Goal: Task Accomplishment & Management: Complete application form

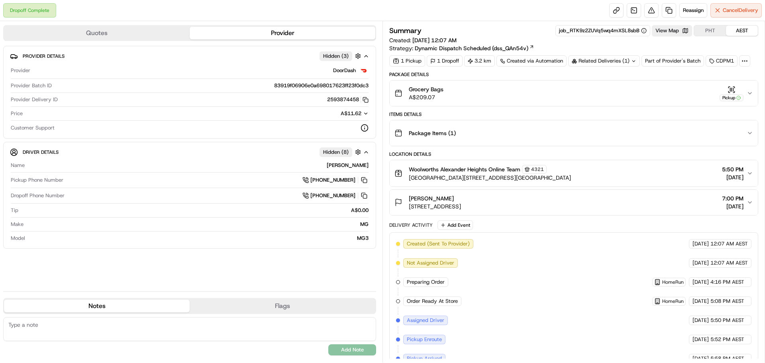
click at [752, 91] on icon "button" at bounding box center [750, 93] width 6 height 6
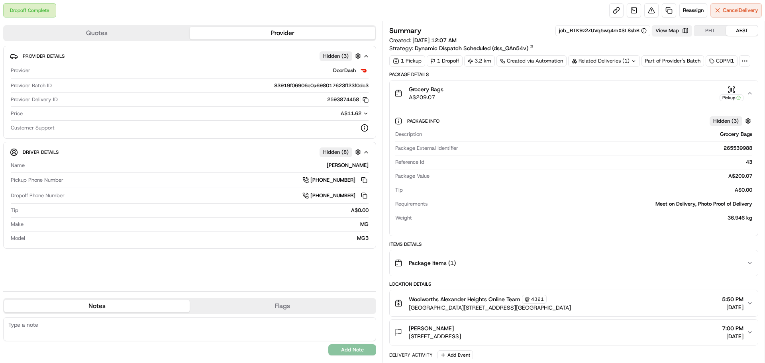
click at [679, 32] on button "View Map" at bounding box center [672, 30] width 40 height 11
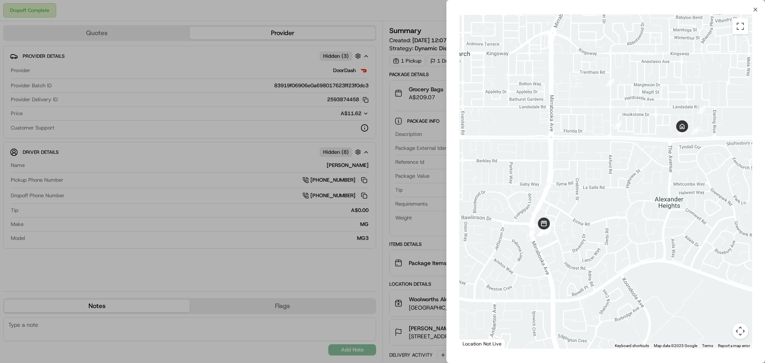
drag, startPoint x: 621, startPoint y: 153, endPoint x: 665, endPoint y: 153, distance: 43.9
click at [665, 153] on div at bounding box center [606, 181] width 293 height 334
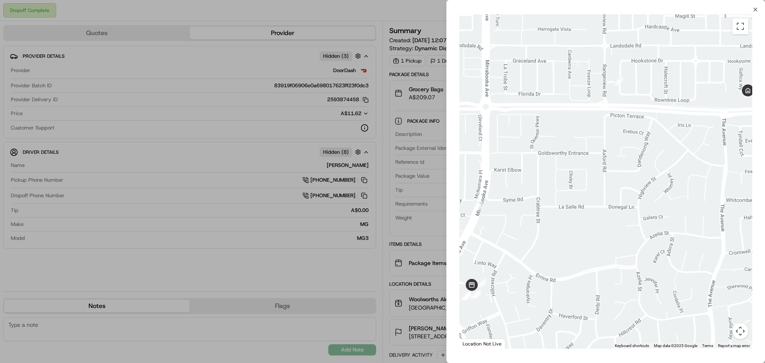
drag, startPoint x: 702, startPoint y: 134, endPoint x: 715, endPoint y: 125, distance: 15.9
click at [715, 125] on div at bounding box center [606, 181] width 293 height 334
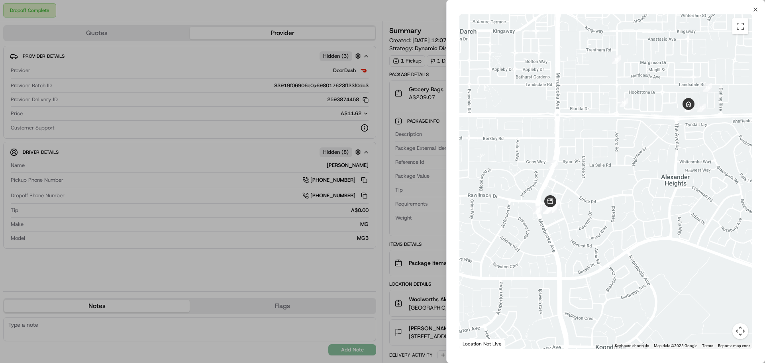
drag, startPoint x: 657, startPoint y: 127, endPoint x: 645, endPoint y: 128, distance: 12.4
click at [645, 128] on div at bounding box center [606, 181] width 293 height 334
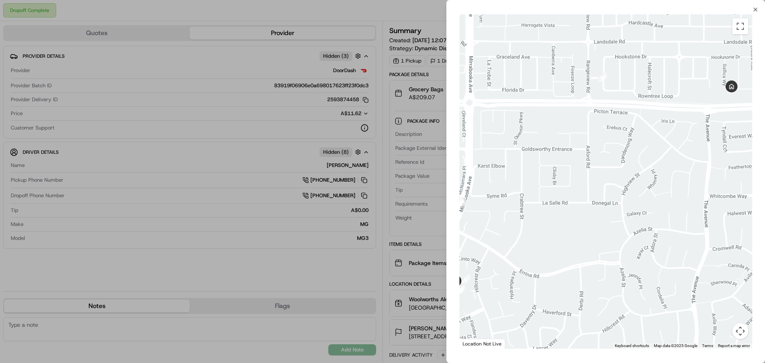
drag, startPoint x: 649, startPoint y: 131, endPoint x: 676, endPoint y: 128, distance: 26.9
click at [676, 128] on div at bounding box center [606, 181] width 293 height 334
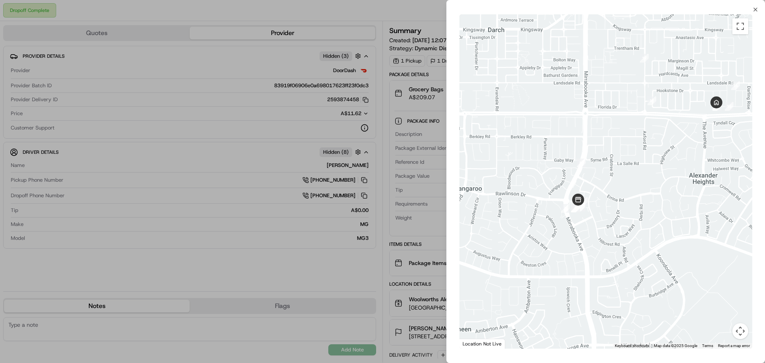
drag, startPoint x: 302, startPoint y: 77, endPoint x: 257, endPoint y: 41, distance: 57.5
click at [302, 77] on div at bounding box center [382, 181] width 765 height 363
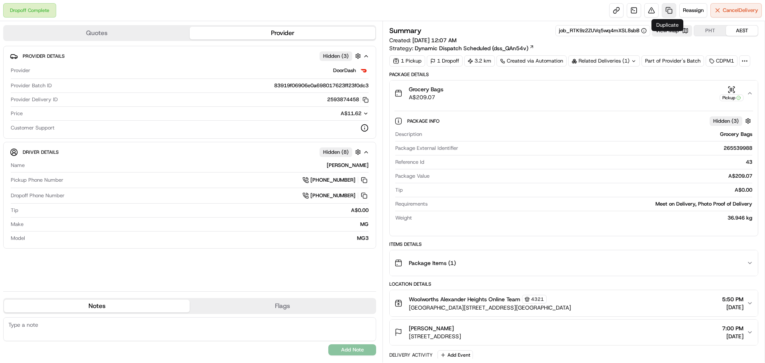
click at [666, 13] on link at bounding box center [669, 10] width 14 height 14
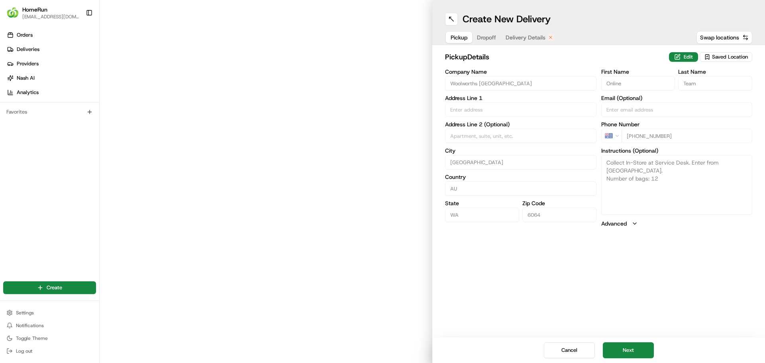
type input "[GEOGRAPHIC_DATA]"
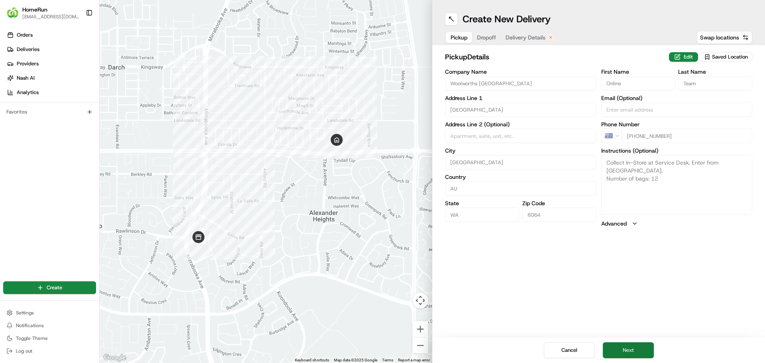
click at [637, 352] on button "Next" at bounding box center [628, 350] width 51 height 16
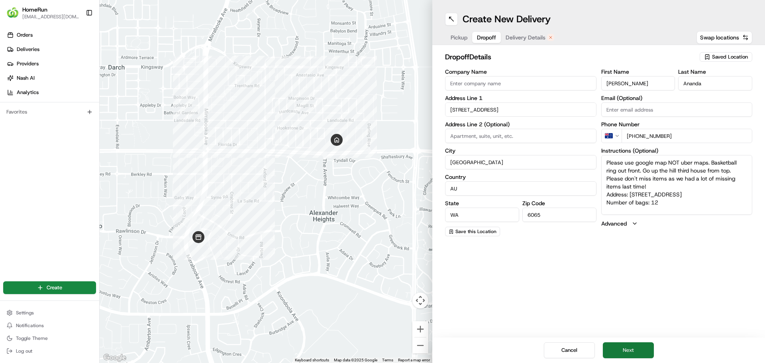
click at [635, 353] on button "Next" at bounding box center [628, 350] width 51 height 16
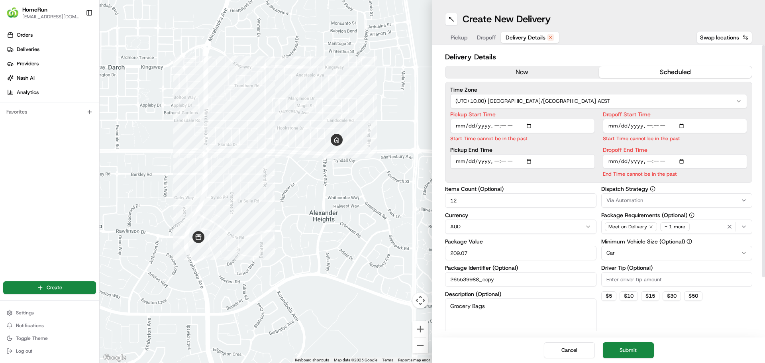
click at [478, 126] on input "Pickup Start Time" at bounding box center [522, 126] width 145 height 14
click at [532, 125] on input "Pickup Start Time" at bounding box center [522, 126] width 145 height 14
click at [577, 109] on div "Time Zone (UTC+10.00) [GEOGRAPHIC_DATA]/[GEOGRAPHIC_DATA] AEST Pickup Start Tim…" at bounding box center [598, 132] width 307 height 101
click at [507, 125] on input "Pickup Start Time" at bounding box center [522, 126] width 145 height 14
click at [499, 126] on input "Pickup Start Time" at bounding box center [522, 126] width 145 height 14
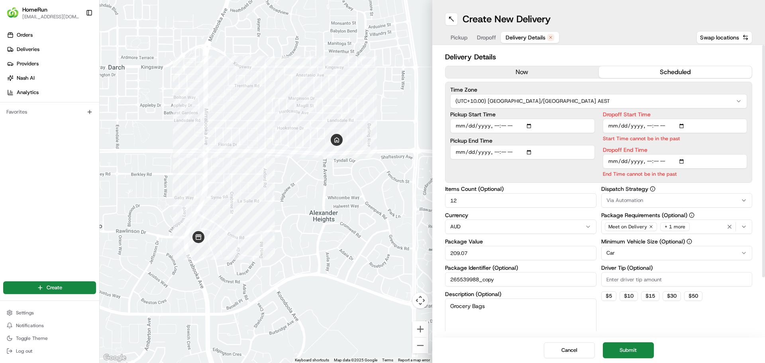
click at [497, 126] on input "Pickup Start Time" at bounding box center [522, 126] width 145 height 14
click at [532, 125] on input "Pickup Start Time" at bounding box center [522, 126] width 145 height 14
type input "[DATE]T13:50"
click at [595, 110] on div "Time Zone (UTC+10.00) [GEOGRAPHIC_DATA]/[GEOGRAPHIC_DATA] AEST Pickup Start Tim…" at bounding box center [598, 132] width 307 height 101
click at [683, 127] on input "Dropoff Start Time" at bounding box center [675, 126] width 145 height 14
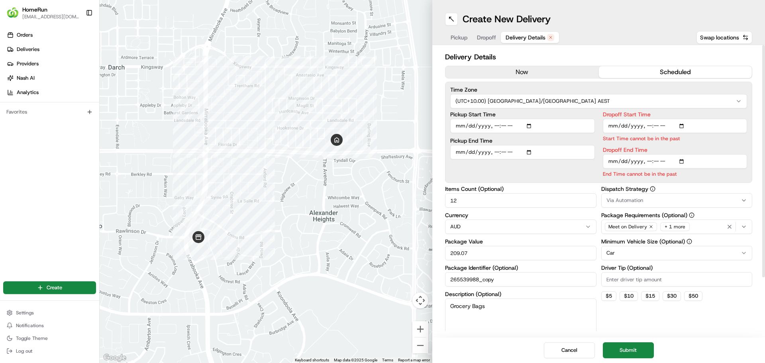
type input "[DATE]T14:00"
click at [747, 112] on label "Dropoff Start Time" at bounding box center [675, 115] width 145 height 6
click at [747, 119] on input "Dropoff Start Time" at bounding box center [675, 126] width 145 height 14
click at [720, 144] on div "Dropoff Start Time Start Time must be before End Date Dropoff End Time End Time…" at bounding box center [675, 145] width 145 height 66
click at [685, 159] on input "Dropoff End Time" at bounding box center [675, 161] width 145 height 14
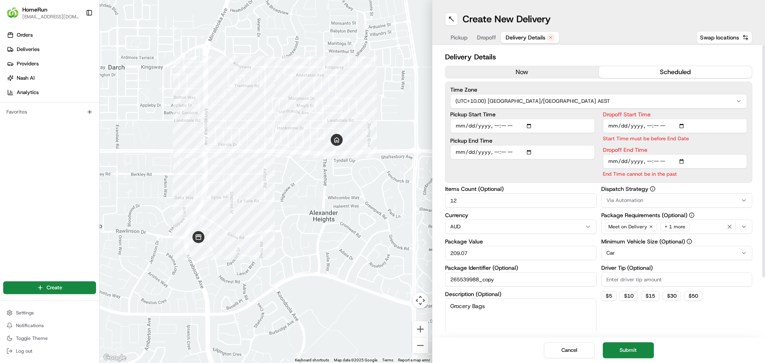
type input "[DATE]T14:05"
click at [715, 302] on div "Dispatch Strategy Via Automation Package Requirements (Optional) Meet on Delive…" at bounding box center [677, 264] width 151 height 157
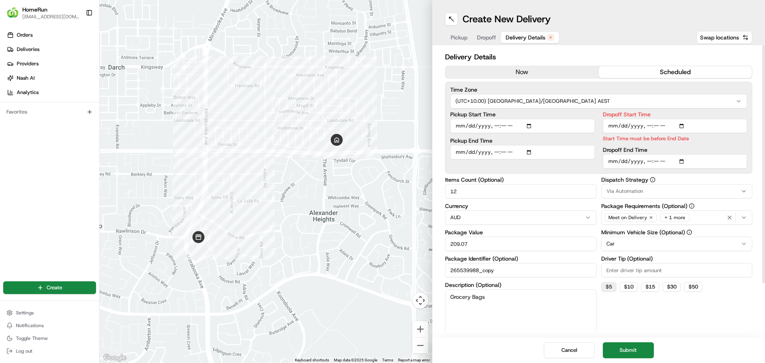
click at [612, 287] on button "$ 5" at bounding box center [609, 287] width 15 height 10
type input "5"
click at [677, 142] on p "Start Time must be before End Date" at bounding box center [675, 139] width 145 height 8
click at [659, 144] on div "Dropoff Start Time Start Time must be before End Date Dropoff End Time" at bounding box center [675, 140] width 145 height 57
click at [655, 128] on input "Dropoff Start Time" at bounding box center [675, 126] width 145 height 14
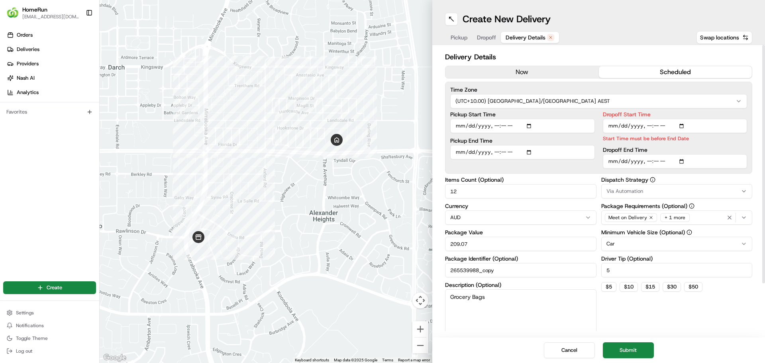
click at [649, 125] on input "Dropoff Start Time" at bounding box center [675, 126] width 145 height 14
click at [653, 126] on input "Dropoff Start Time" at bounding box center [675, 126] width 145 height 14
click at [656, 159] on input "Dropoff End Time" at bounding box center [675, 161] width 145 height 14
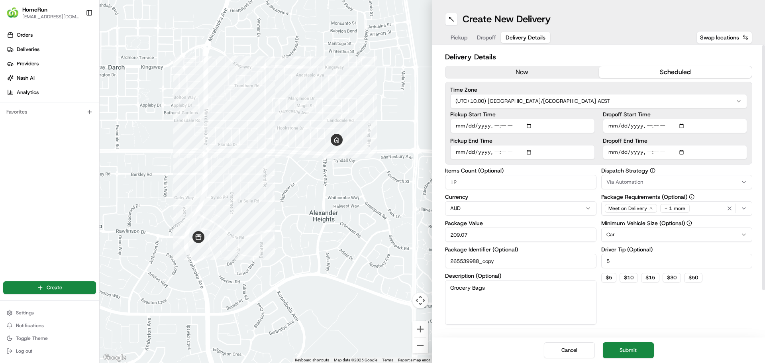
type input "[DATE]T14:10"
click at [700, 171] on label "Dispatch Strategy" at bounding box center [677, 171] width 151 height 6
click at [624, 348] on button "Submit" at bounding box center [628, 350] width 51 height 16
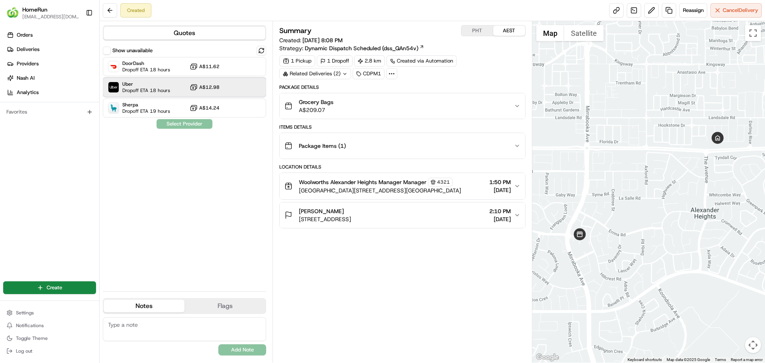
click at [161, 89] on span "Dropoff ETA 18 hours" at bounding box center [146, 90] width 48 height 6
click at [180, 122] on button "Assign Provider" at bounding box center [184, 124] width 57 height 10
